Goal: Check status: Check status

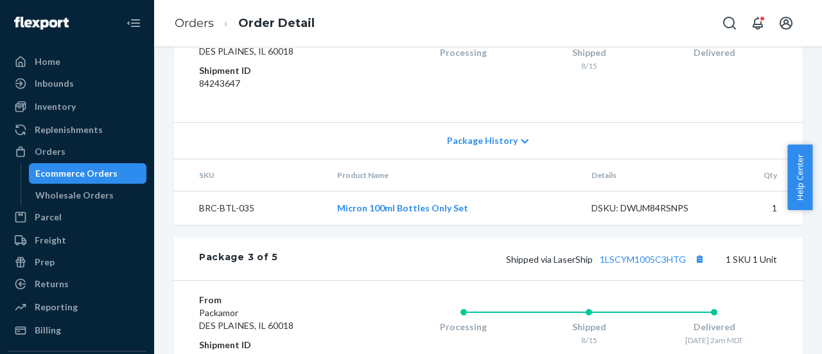
scroll to position [1028, 0]
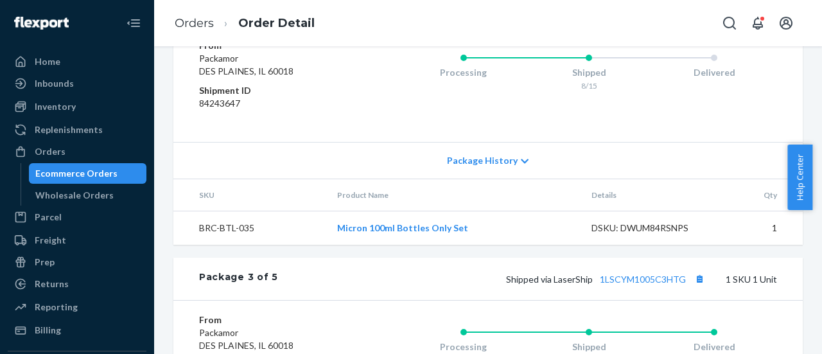
click at [647, 234] on div "DSKU: DWUM84RSNPS" at bounding box center [650, 228] width 118 height 13
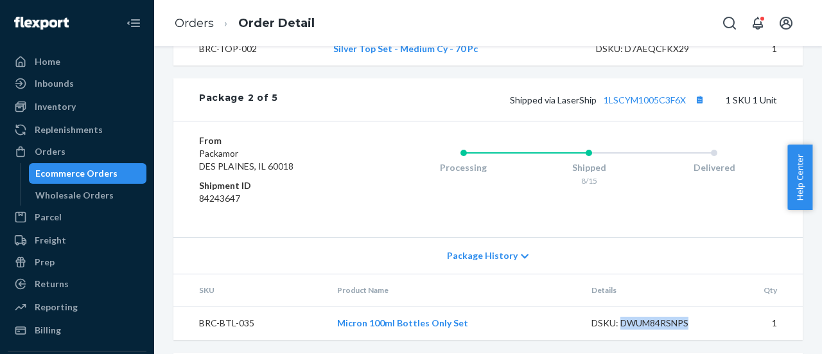
scroll to position [944, 0]
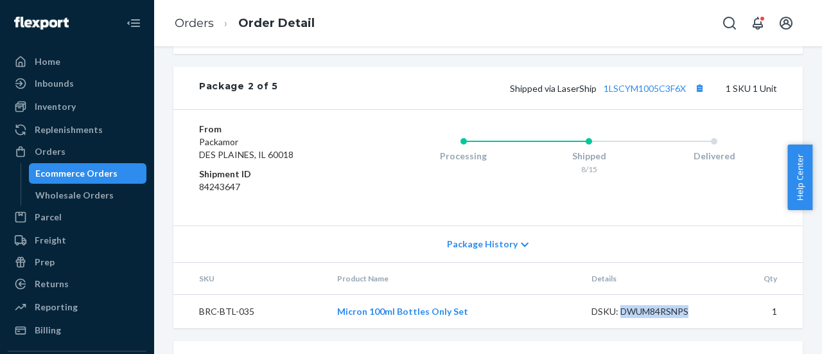
drag, startPoint x: 817, startPoint y: 210, endPoint x: 813, endPoint y: 120, distance: 90.0
click at [812, 120] on body "Home Inbounds Shipping Plans Problems Inventory Products Replenishments Orders …" at bounding box center [411, 177] width 822 height 354
drag, startPoint x: 818, startPoint y: 204, endPoint x: 815, endPoint y: 76, distance: 127.8
click at [812, 76] on body "Home Inbounds Shipping Plans Problems Inventory Products Replenishments Orders …" at bounding box center [411, 177] width 822 height 354
click at [516, 82] on div "Flexport Order # RKOBFISUXL • Standard / $125.78 View Details Create Return Dup…" at bounding box center [487, 169] width 629 height 2097
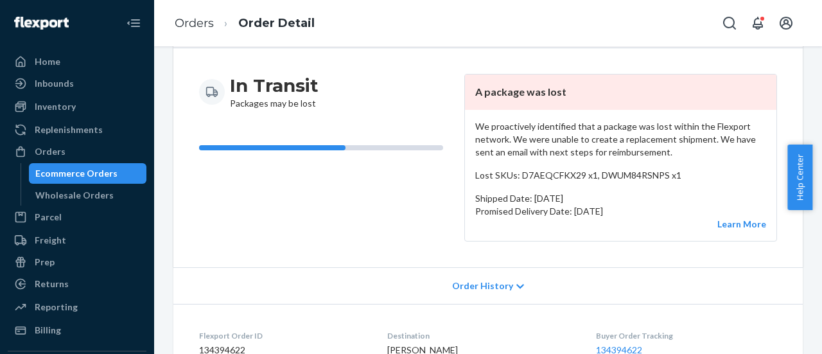
scroll to position [128, 0]
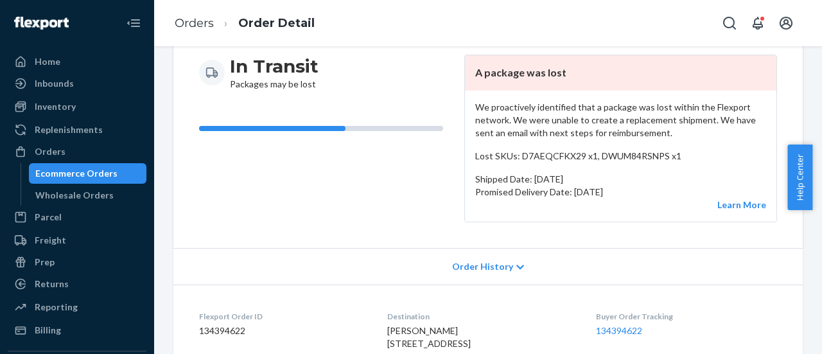
click at [545, 157] on p "Lost SKUs: D7AEQCFKX29 x1, DWUM84RSNPS x1" at bounding box center [620, 156] width 291 height 13
copy p "D7AEQCFKX29"
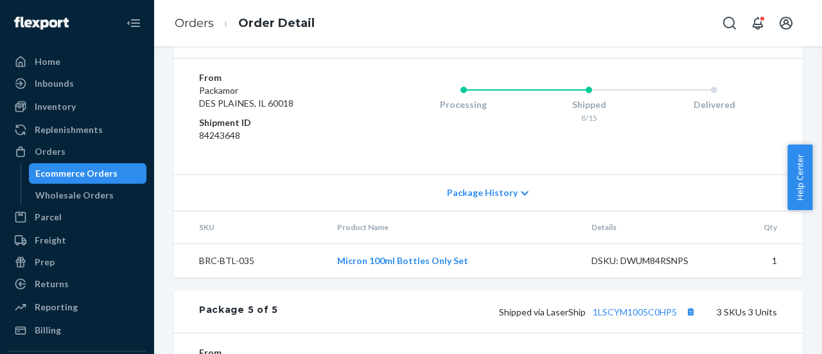
scroll to position [83, 0]
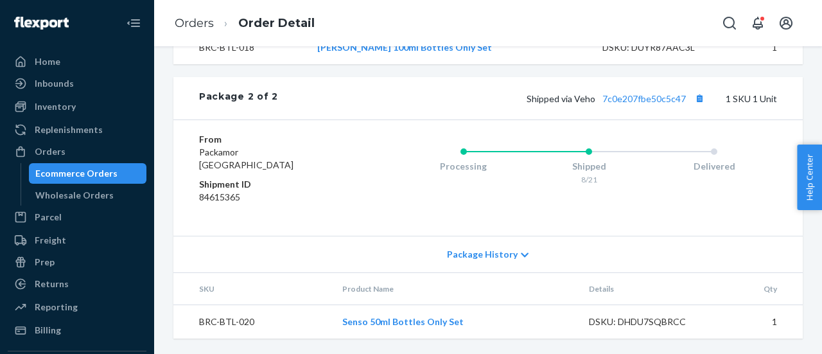
scroll to position [802, 0]
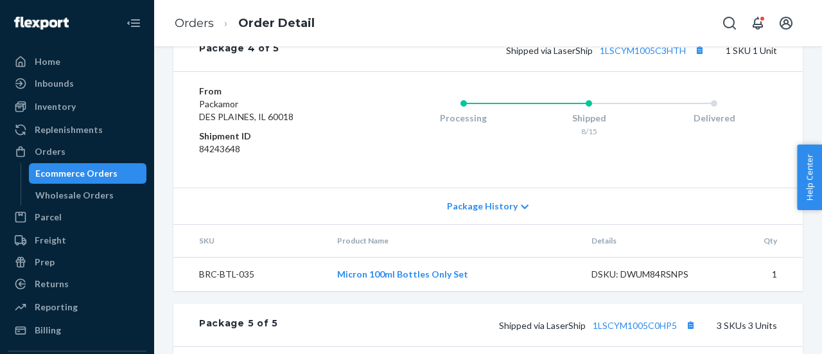
scroll to position [1541, 0]
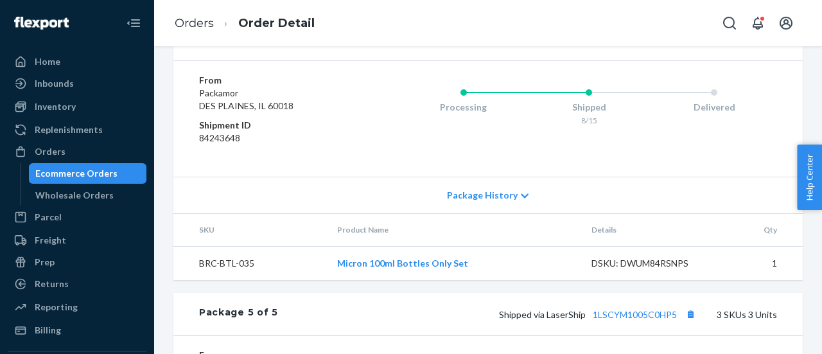
click at [521, 200] on icon at bounding box center [525, 195] width 8 height 9
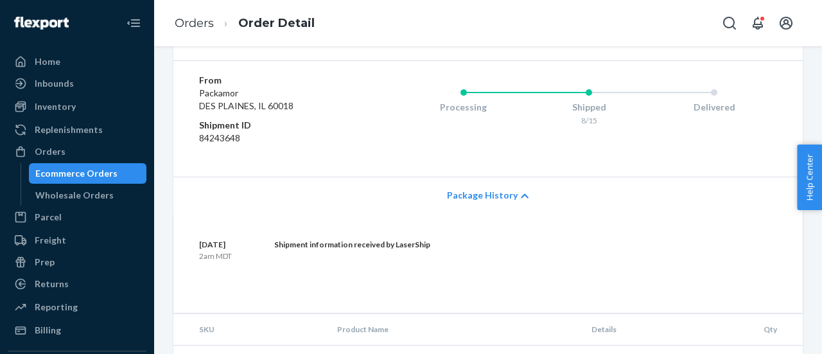
click at [521, 200] on icon at bounding box center [525, 195] width 8 height 9
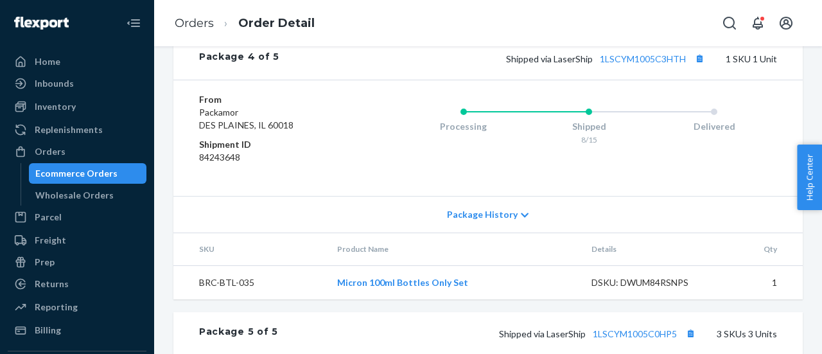
scroll to position [1458, 0]
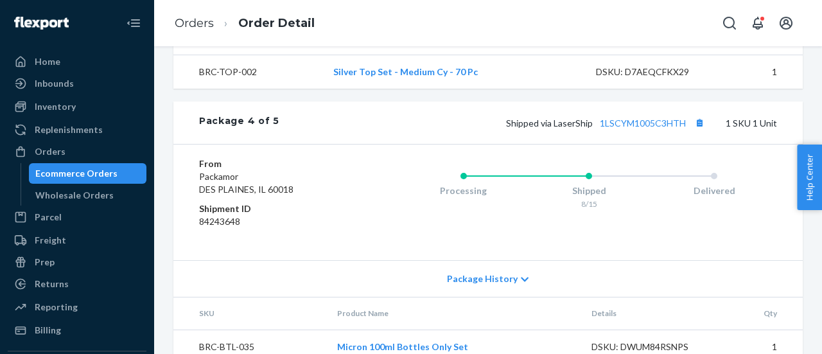
click at [618, 131] on div "Shipped via LaserShip 1LSCYM1005C3HTH 1 SKU 1 Unit" at bounding box center [528, 122] width 498 height 17
click at [618, 128] on link "1LSCYM1005C3HTH" at bounding box center [643, 123] width 86 height 11
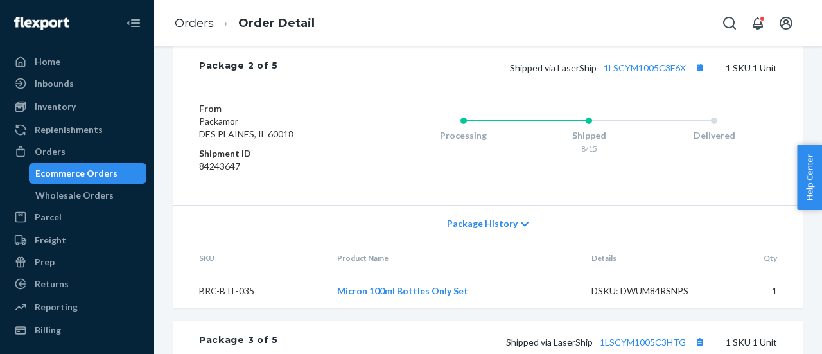
scroll to position [944, 0]
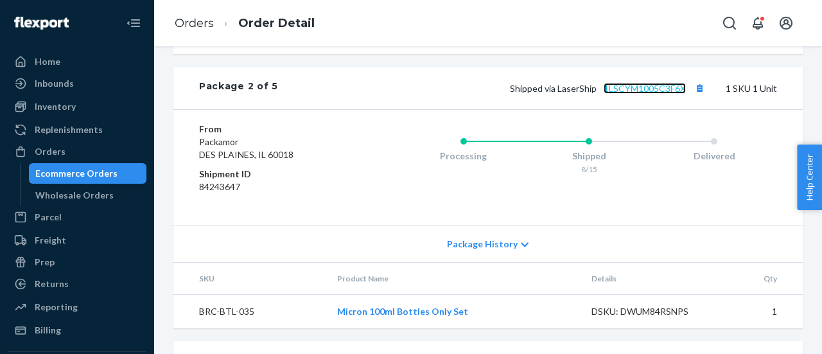
click at [646, 94] on link "1LSCYM1005C3F6X" at bounding box center [645, 88] width 82 height 11
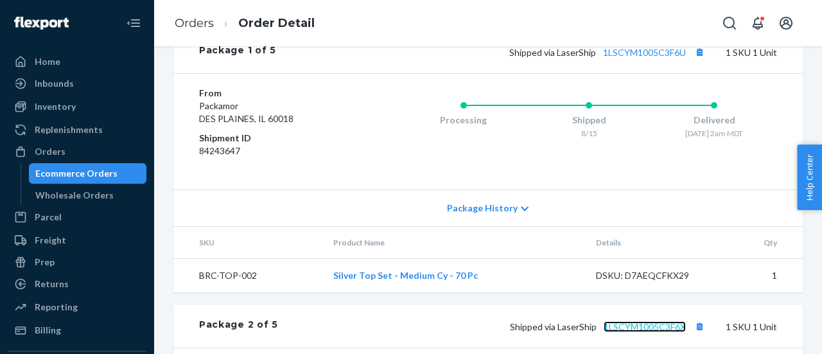
scroll to position [687, 0]
